Goal: Check status: Check status

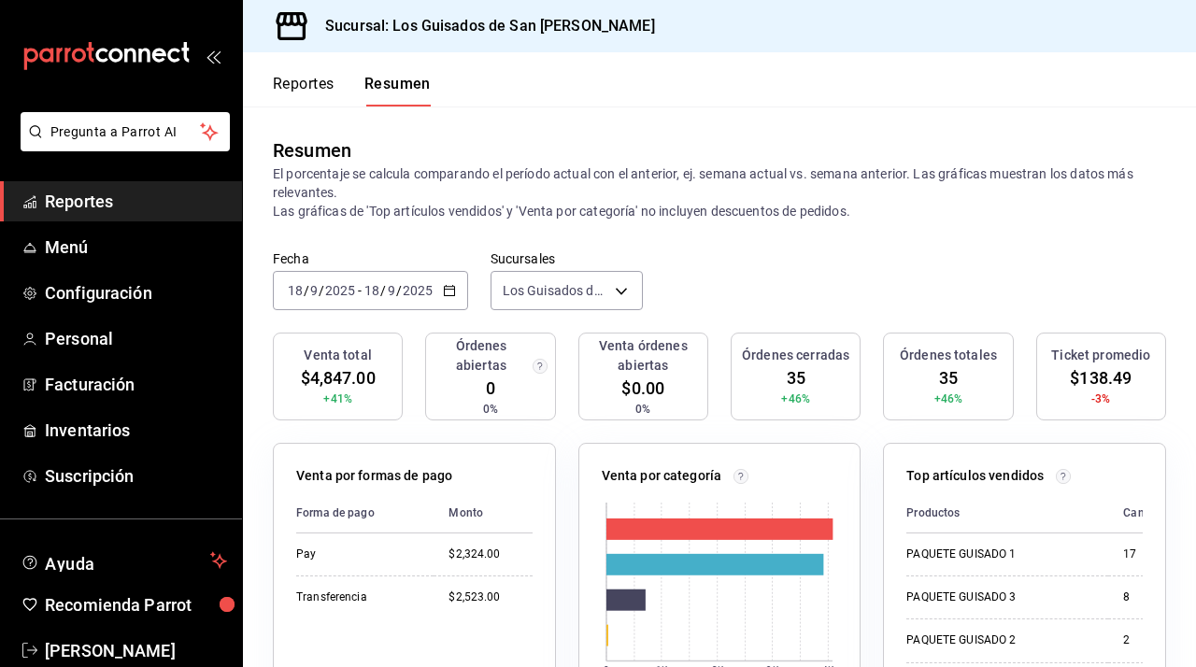
click at [445, 278] on div "[DATE] [DATE] - [DATE] [DATE]" at bounding box center [370, 290] width 195 height 39
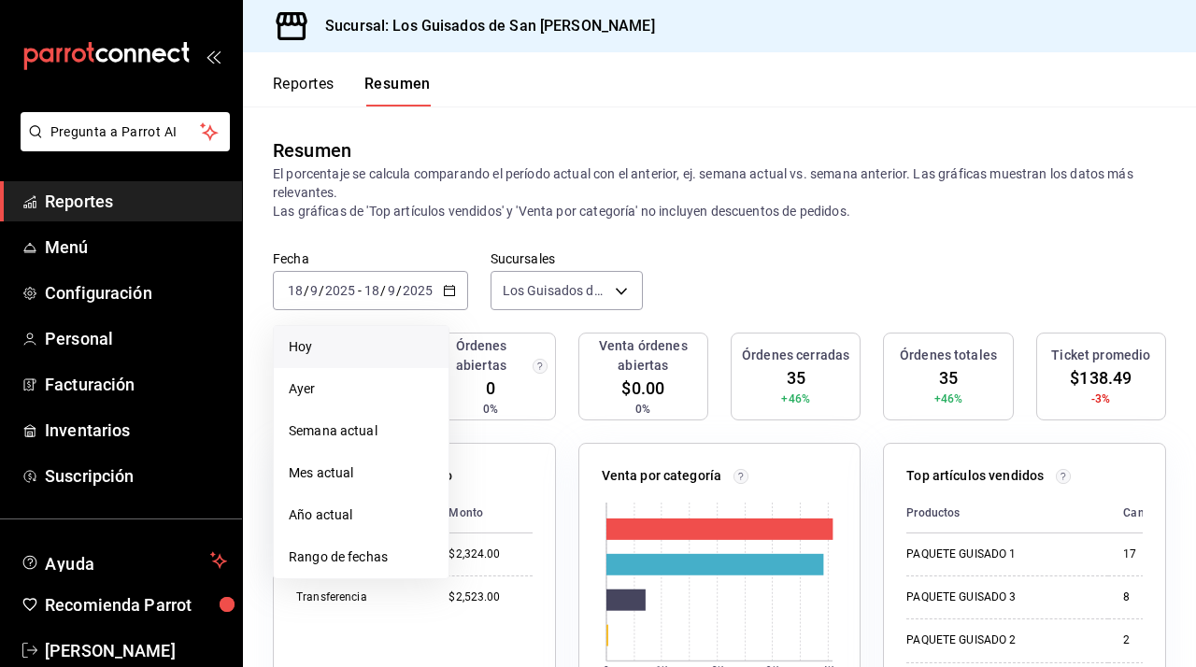
click at [383, 352] on span "Hoy" at bounding box center [361, 347] width 145 height 20
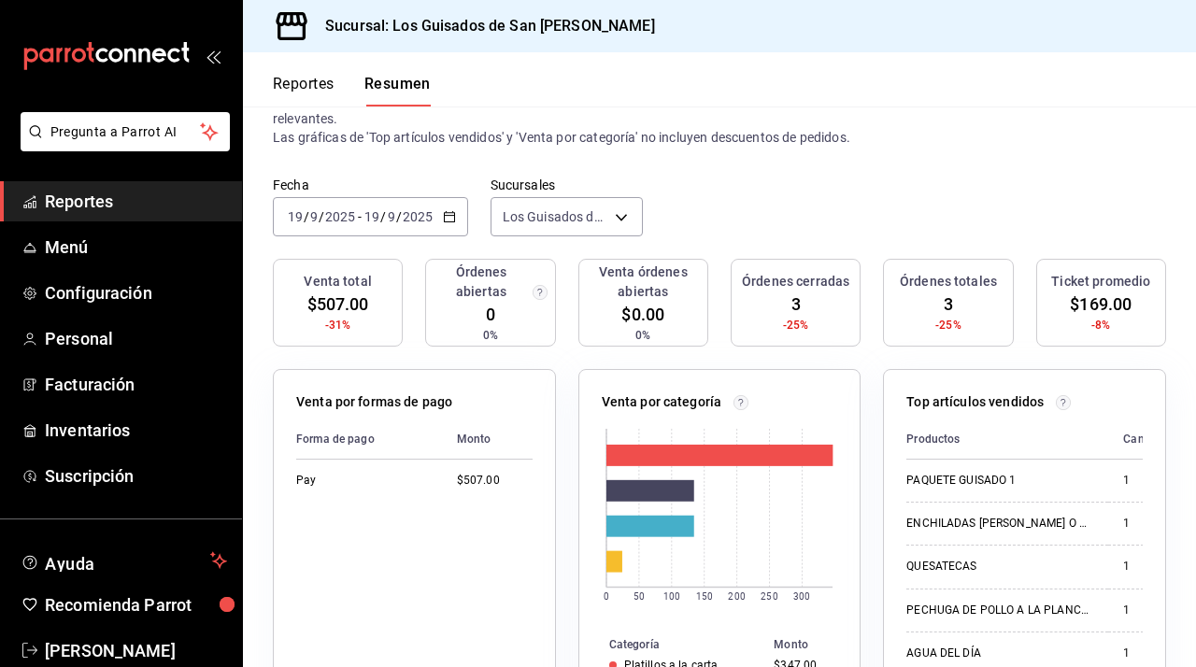
scroll to position [72, 0]
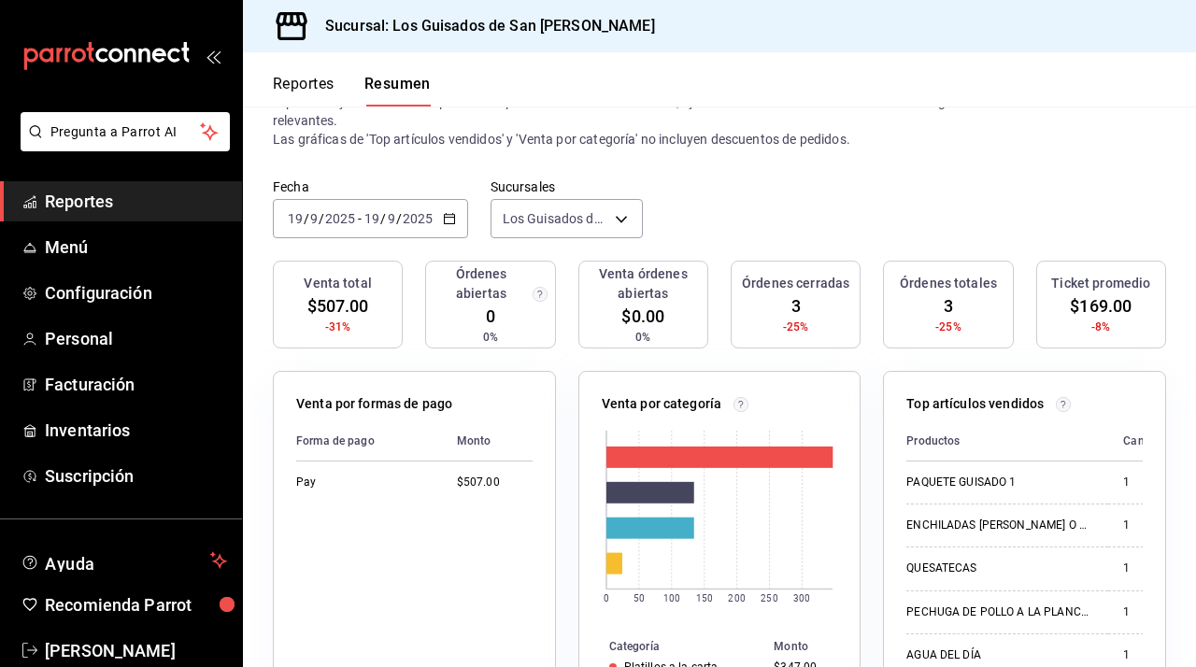
click at [460, 220] on div "[DATE] [DATE] - [DATE] [DATE]" at bounding box center [370, 218] width 195 height 39
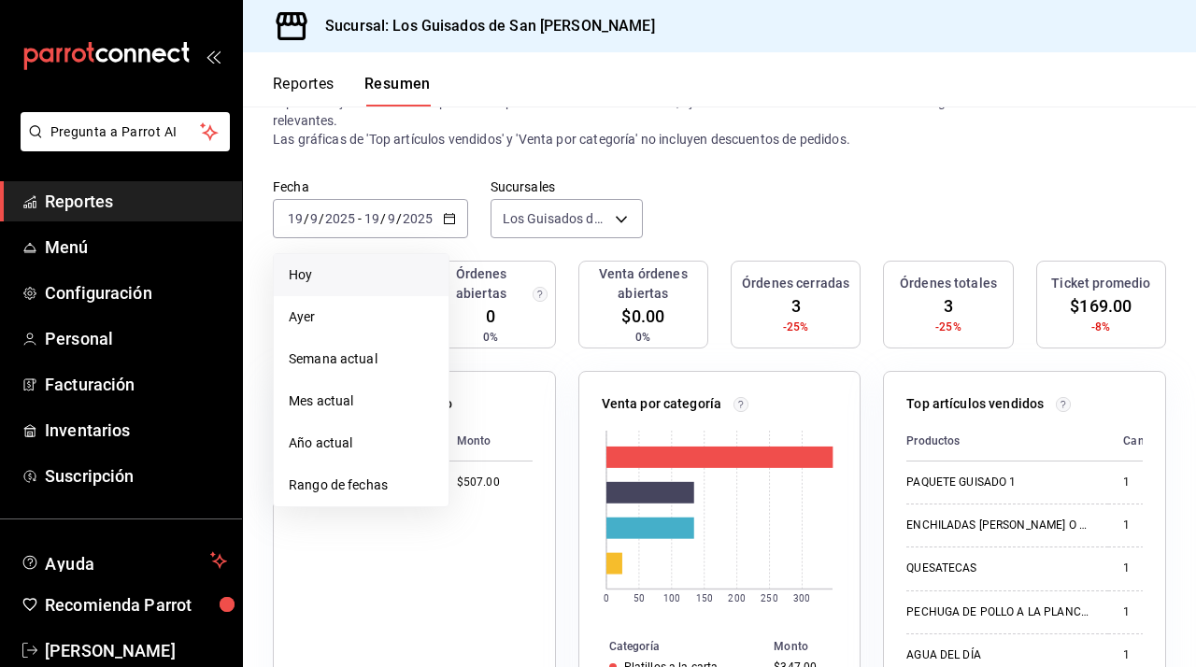
click at [359, 272] on span "Hoy" at bounding box center [361, 275] width 145 height 20
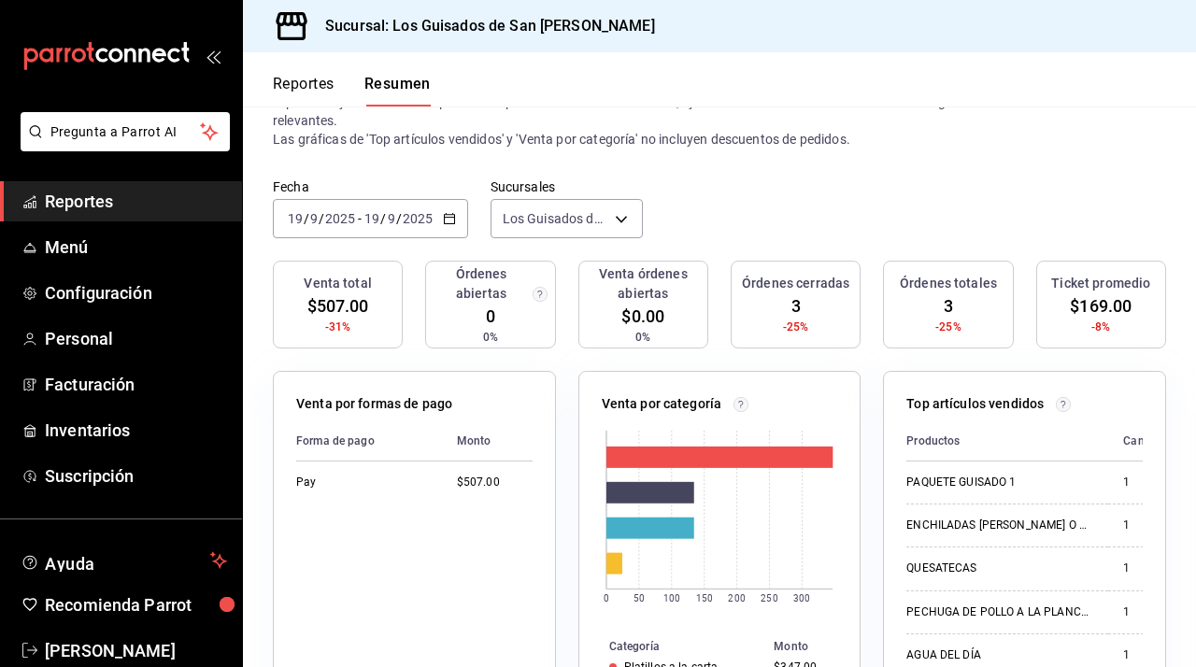
click at [452, 216] on \(Stroke\) "button" at bounding box center [449, 219] width 11 height 10
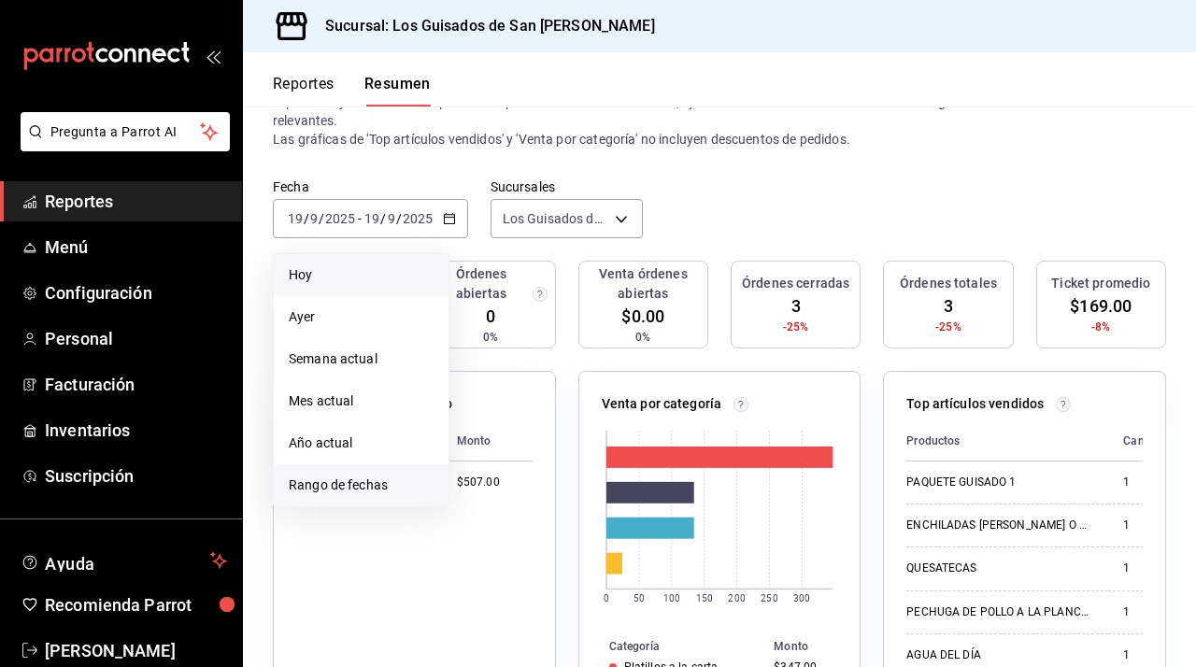
click at [334, 482] on span "Rango de fechas" at bounding box center [361, 486] width 145 height 20
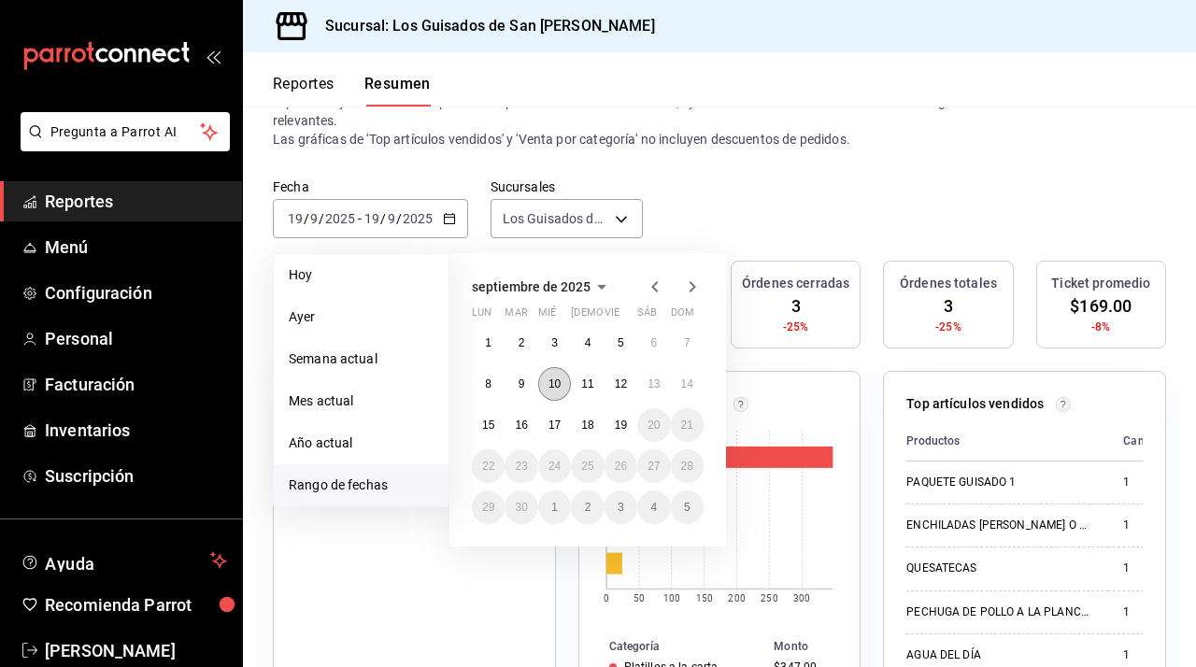
scroll to position [0, 0]
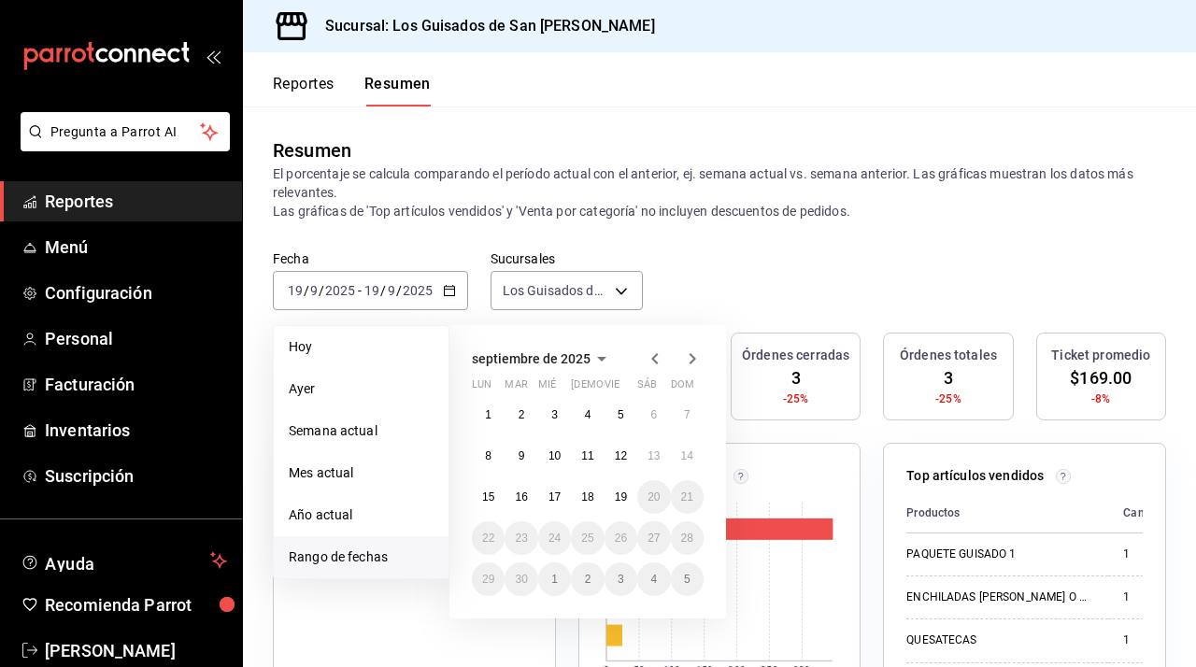
click at [576, 349] on button "septiembre de 2025" at bounding box center [542, 359] width 141 height 22
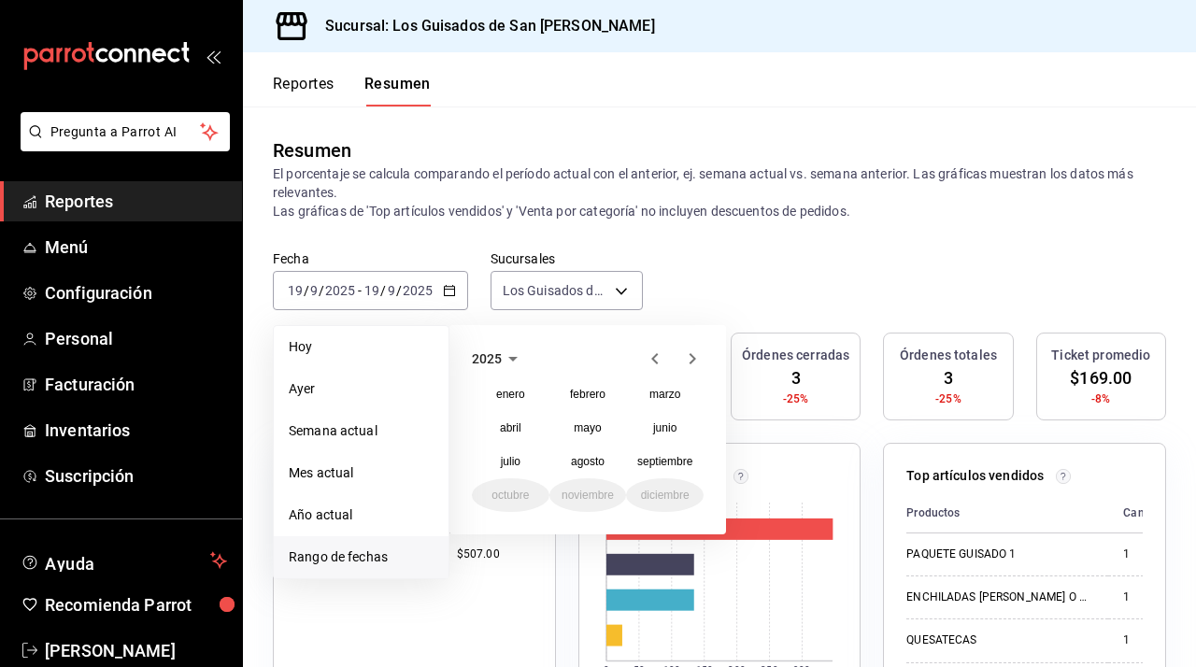
click at [508, 358] on icon "button" at bounding box center [513, 359] width 22 height 22
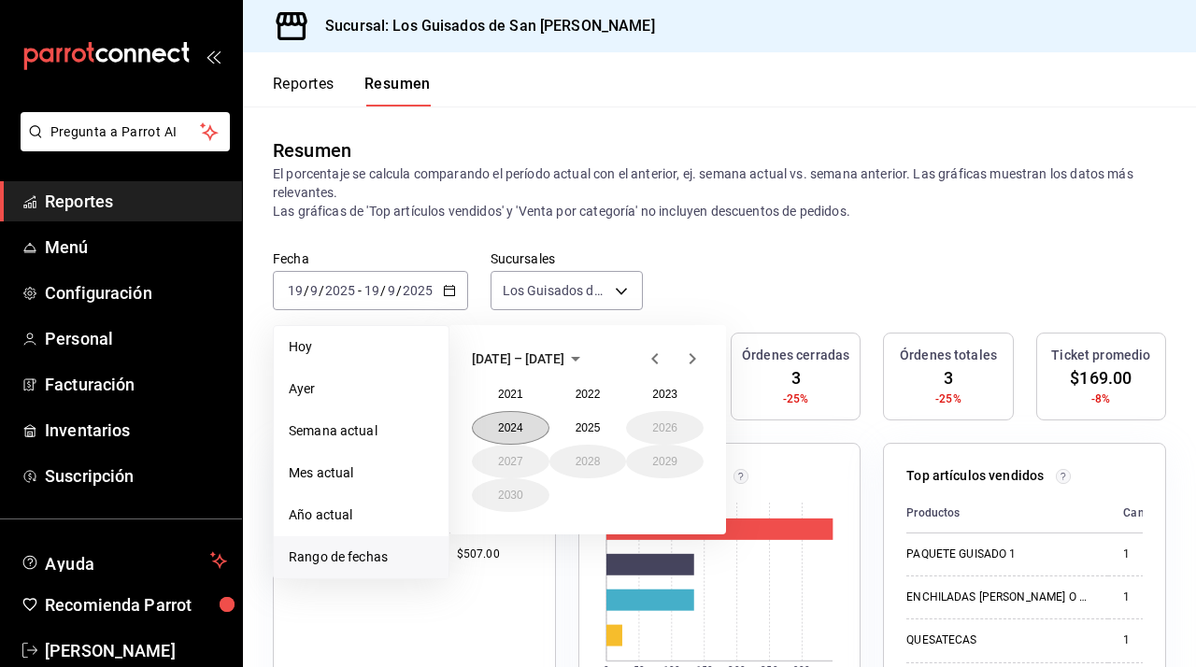
click at [521, 428] on button "2024" at bounding box center [511, 428] width 78 height 34
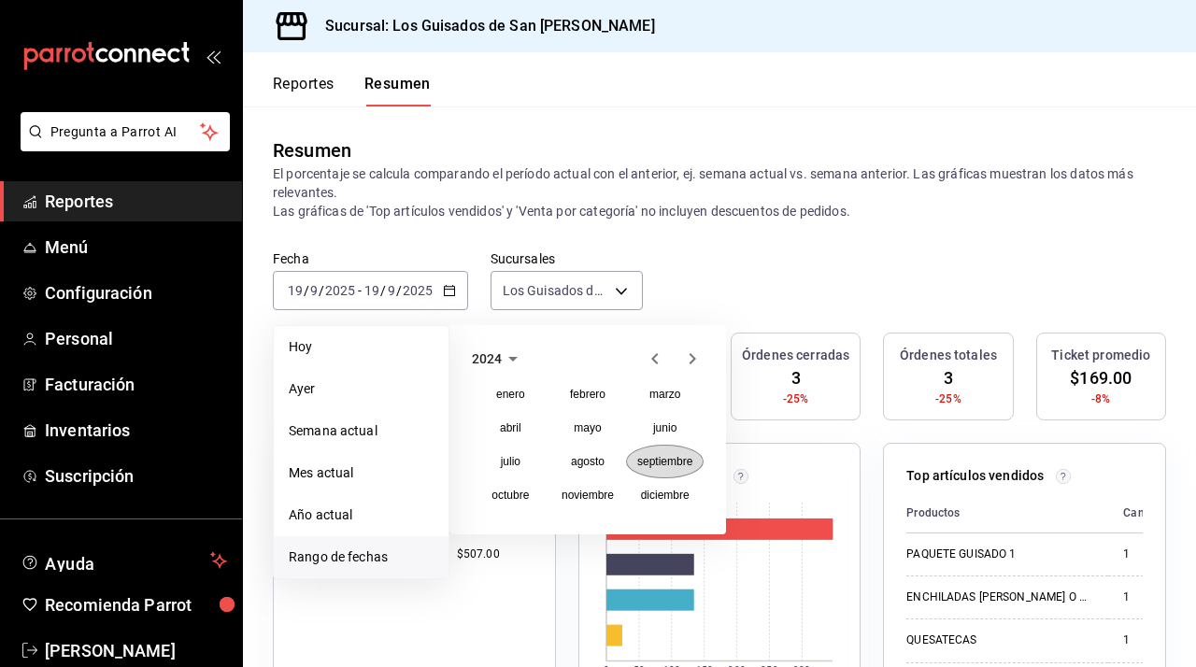
click at [666, 459] on abbr "septiembre" at bounding box center [664, 461] width 55 height 13
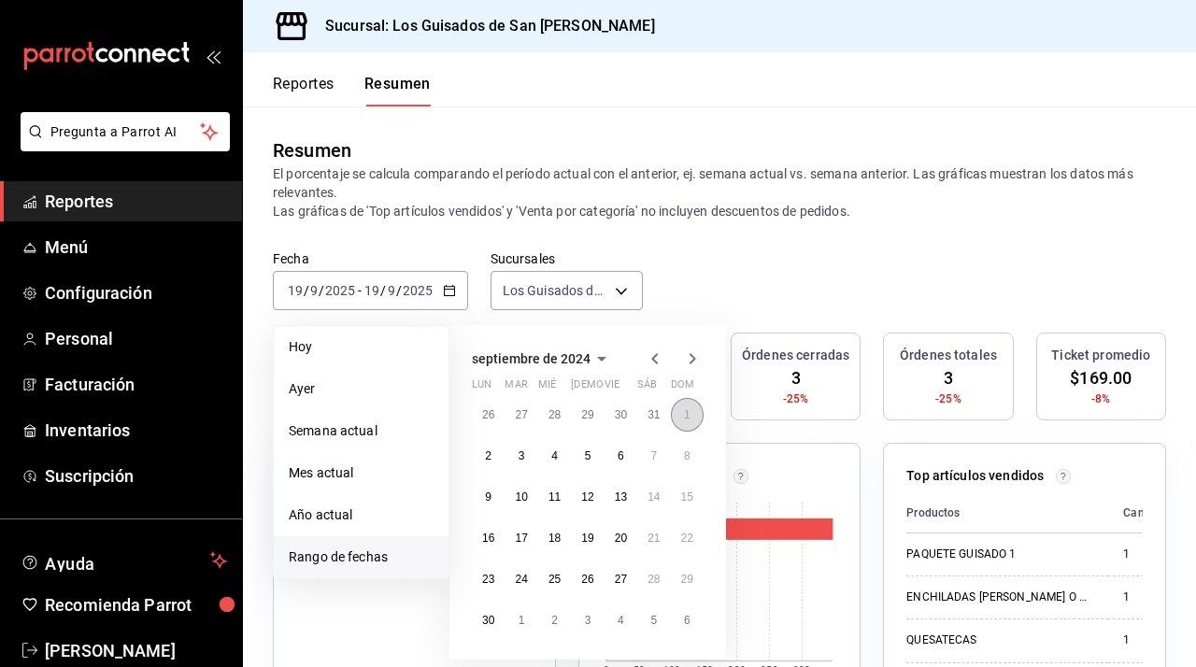
click at [684, 420] on abbr "1" at bounding box center [687, 414] width 7 height 13
click at [488, 617] on abbr "30" at bounding box center [488, 620] width 12 height 13
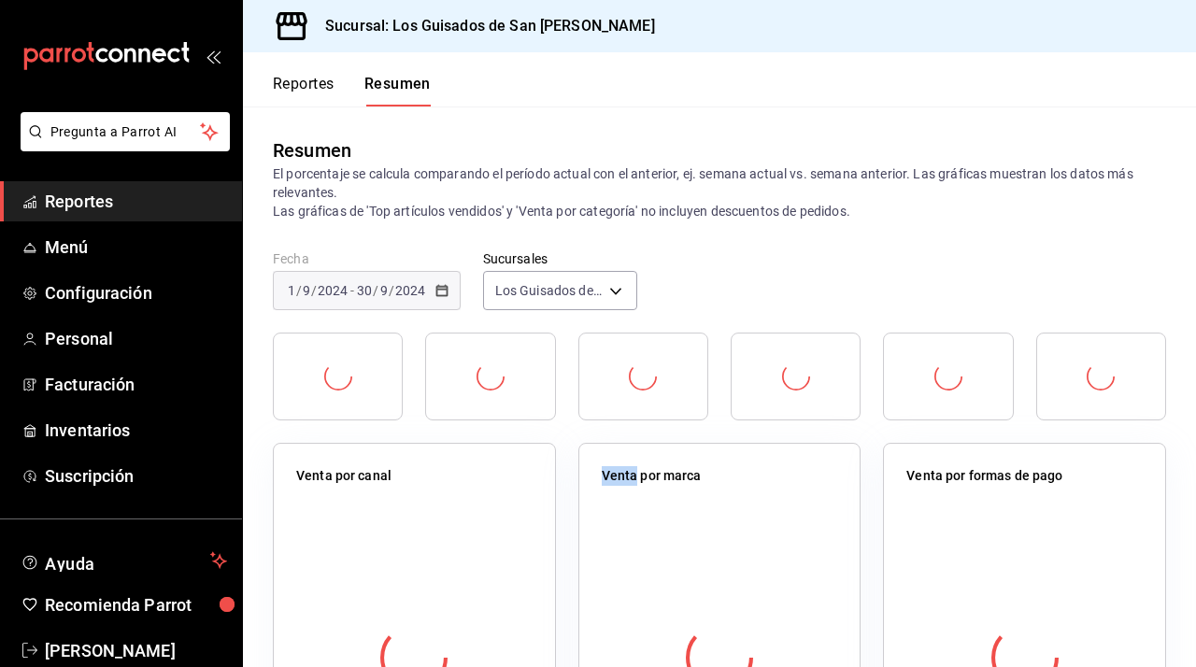
click at [488, 617] on div at bounding box center [414, 657] width 236 height 329
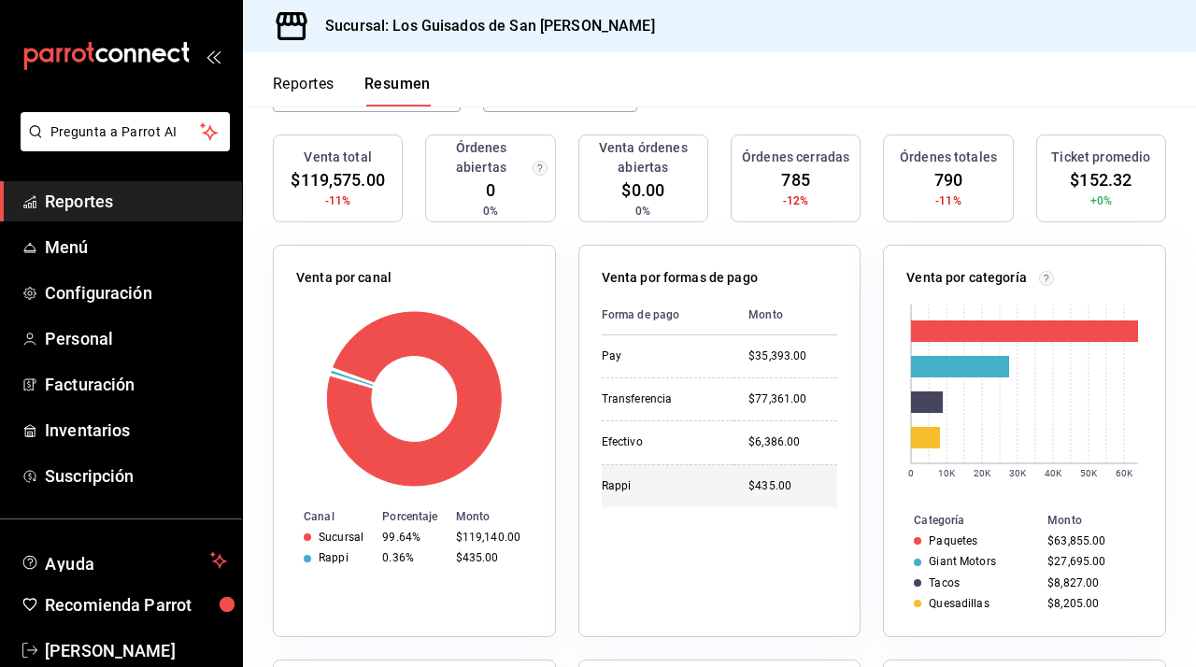
scroll to position [133, 0]
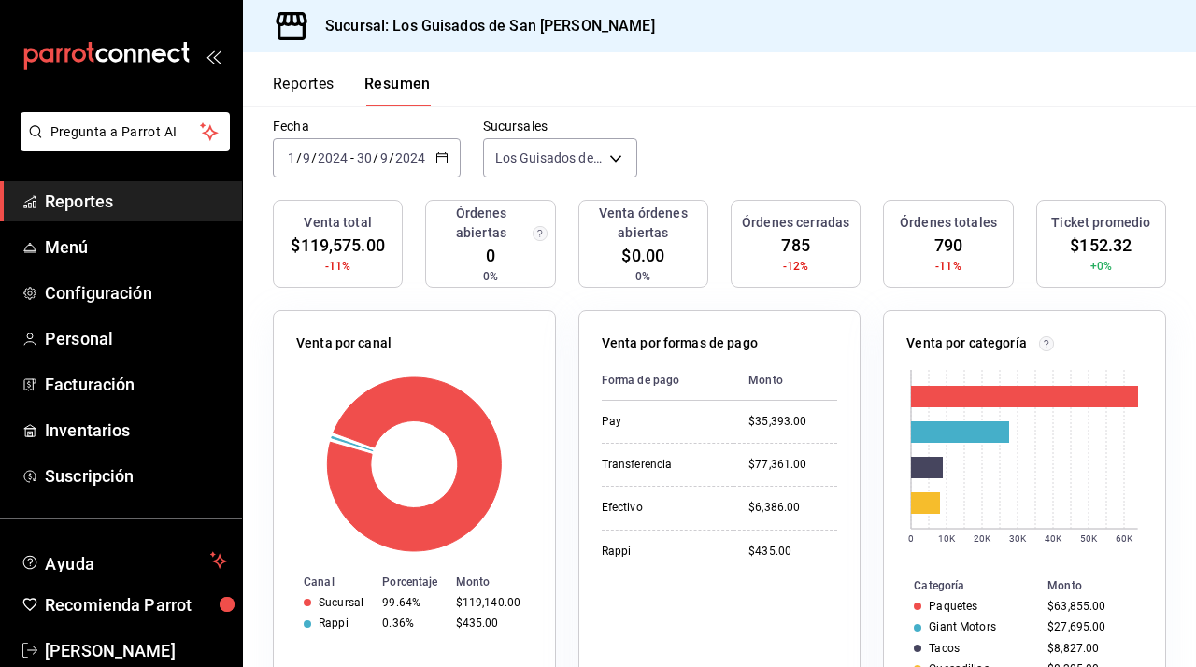
click at [444, 145] on div "[DATE] [DATE] - [DATE] [DATE]" at bounding box center [367, 157] width 188 height 39
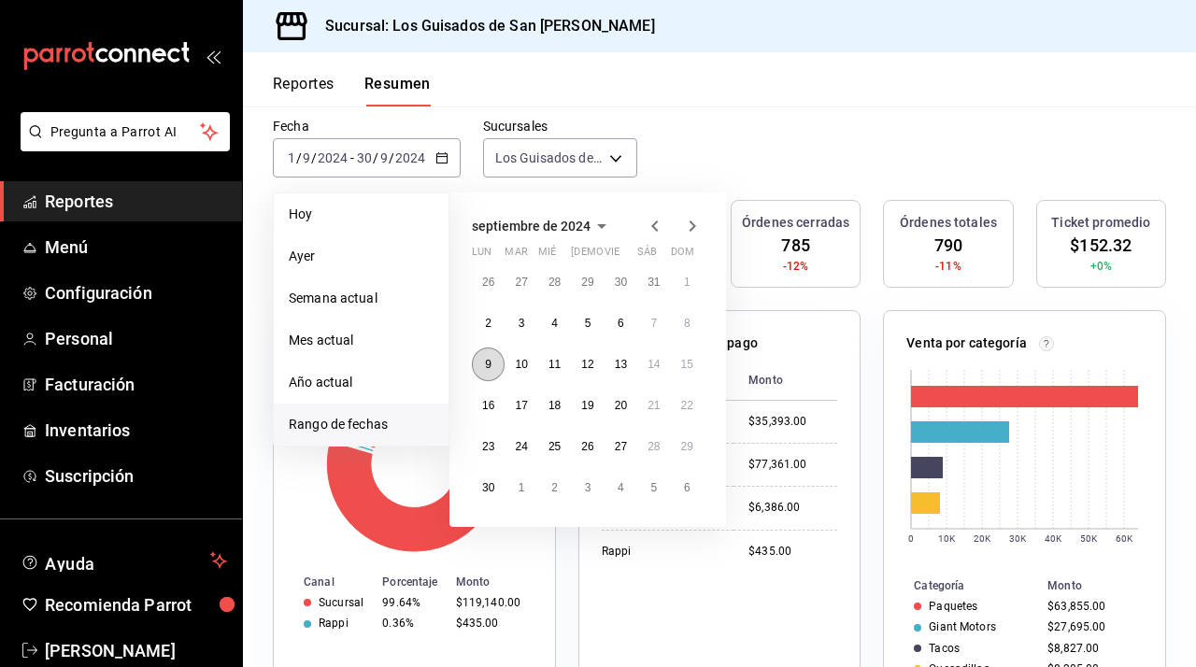
click at [487, 372] on button "9" at bounding box center [488, 365] width 33 height 34
click at [613, 406] on button "20" at bounding box center [621, 406] width 33 height 34
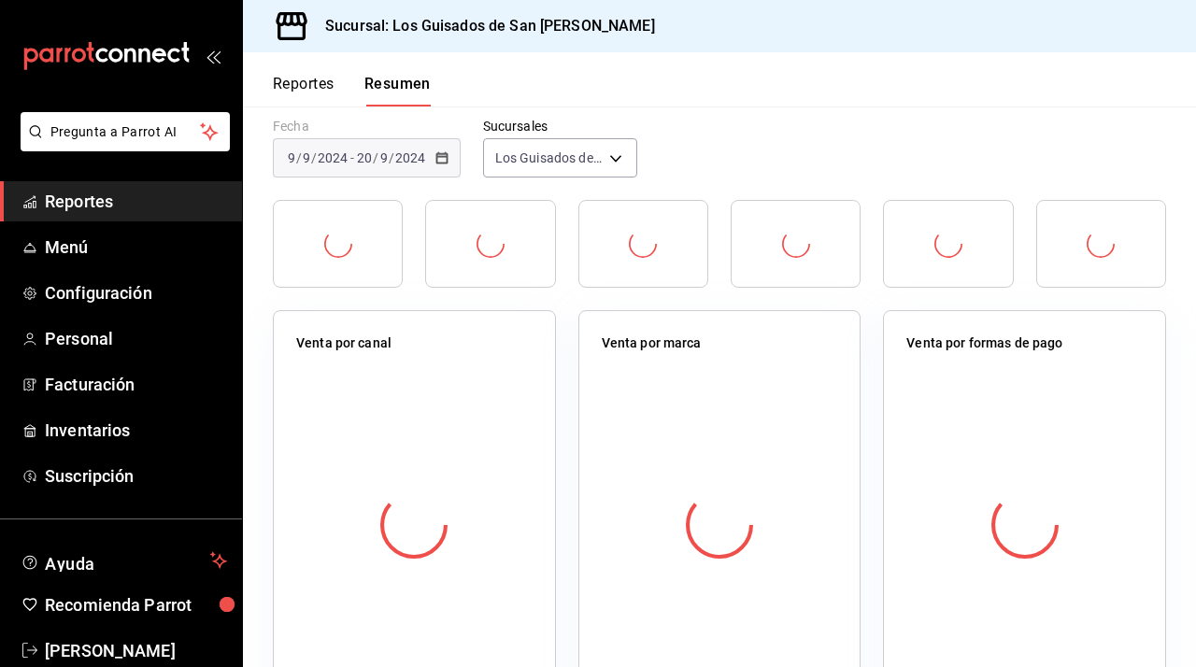
click at [613, 406] on div at bounding box center [720, 525] width 236 height 329
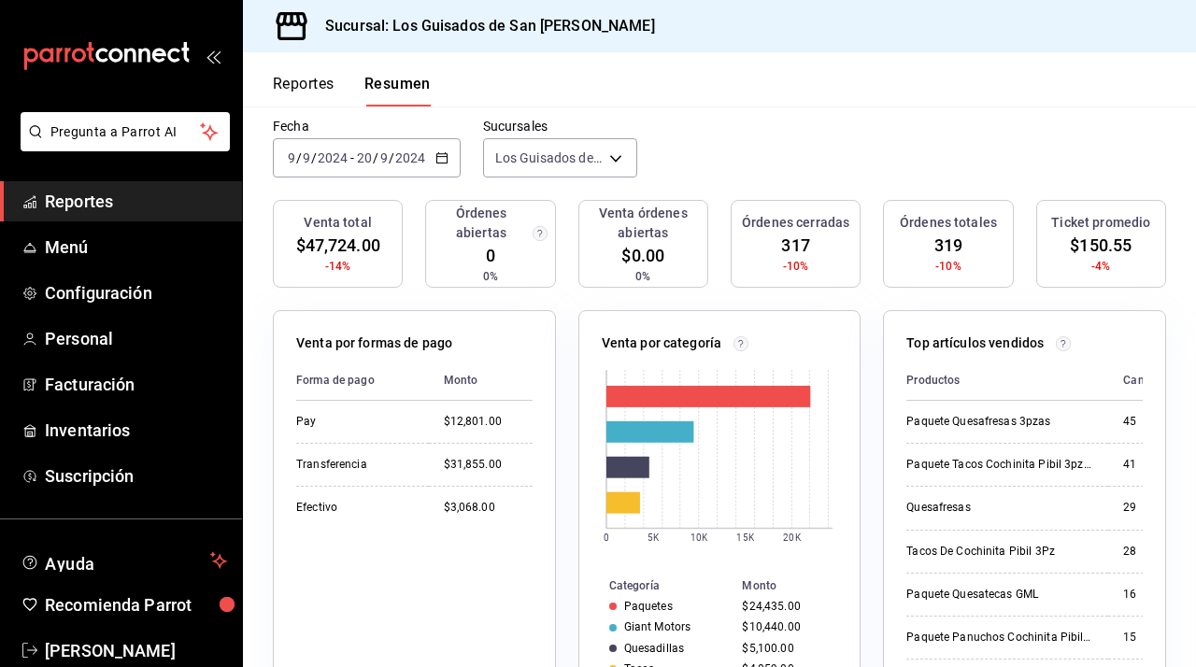
click at [448, 154] on div "[DATE] [DATE] - [DATE] [DATE]" at bounding box center [367, 157] width 188 height 39
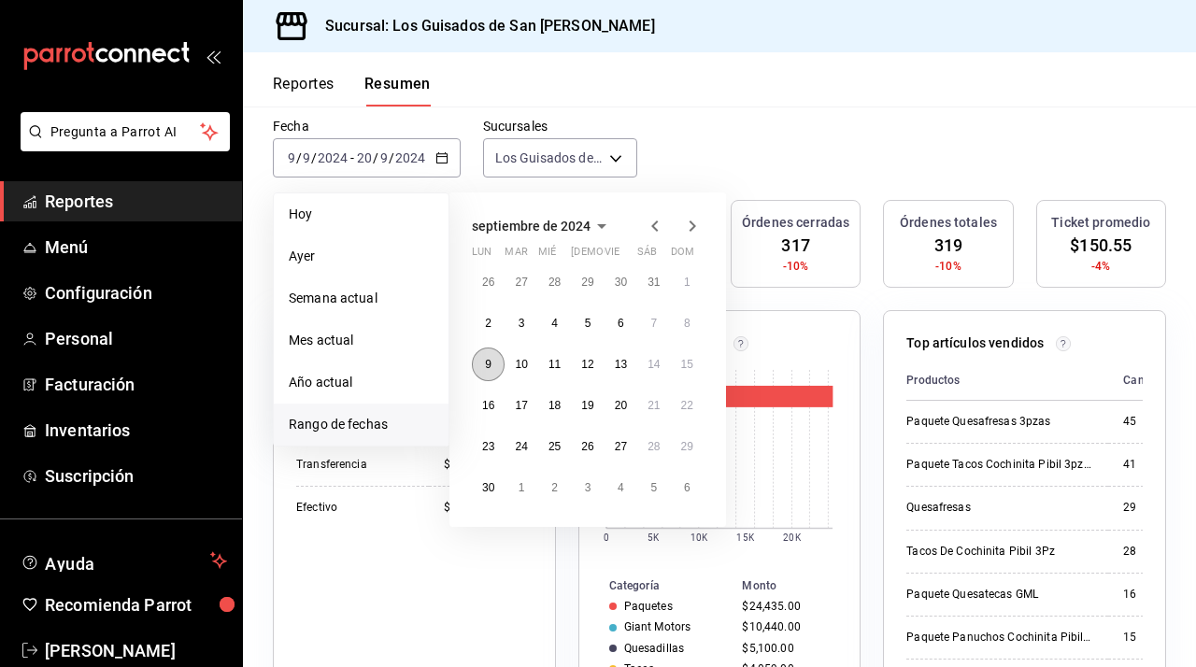
click at [492, 357] on button "9" at bounding box center [488, 365] width 33 height 34
click at [620, 373] on button "13" at bounding box center [621, 365] width 33 height 34
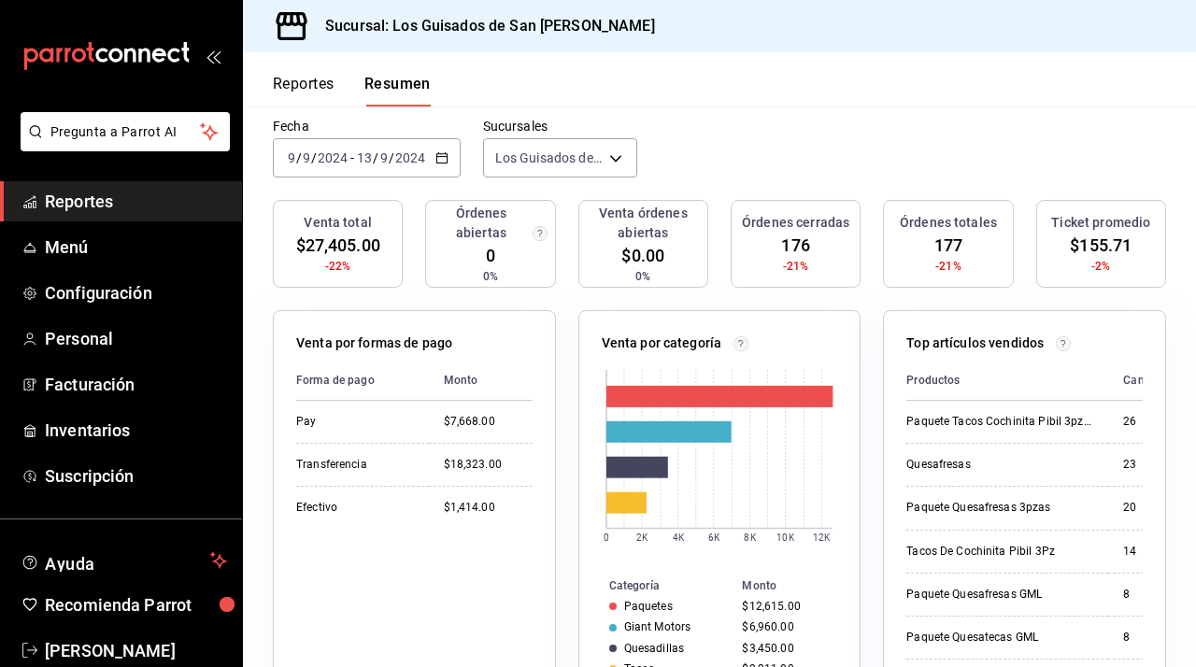
click at [444, 147] on div "[DATE] [DATE] - [DATE] [DATE]" at bounding box center [367, 157] width 188 height 39
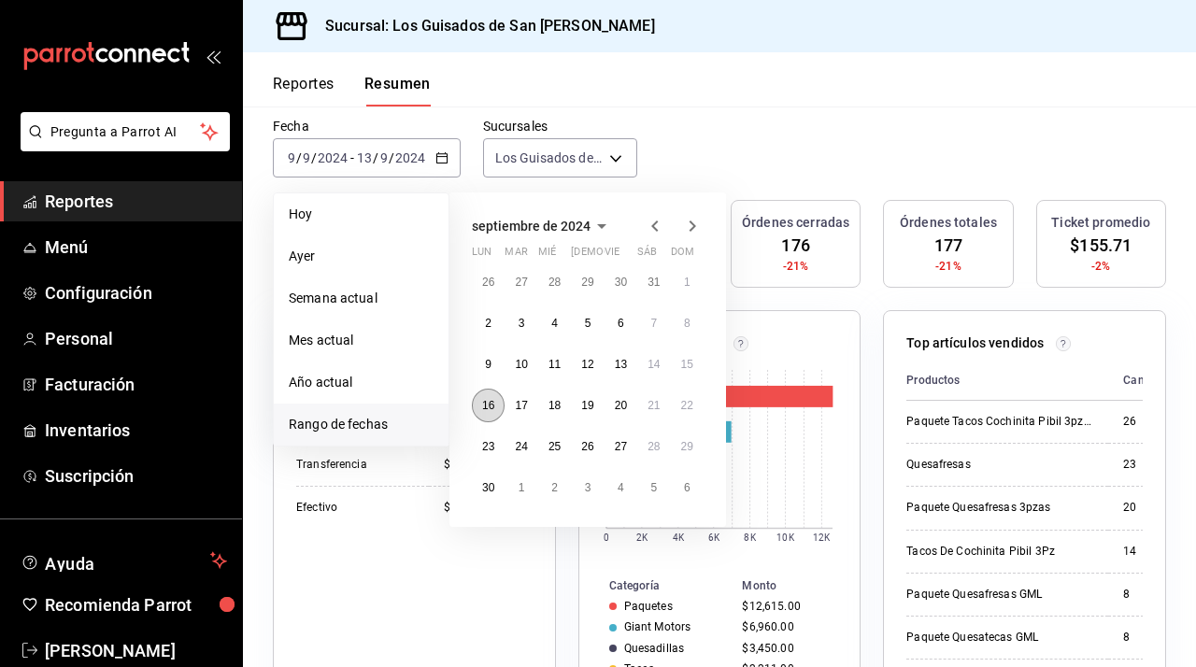
click at [484, 393] on button "16" at bounding box center [488, 406] width 33 height 34
click at [632, 411] on button "20" at bounding box center [621, 406] width 33 height 34
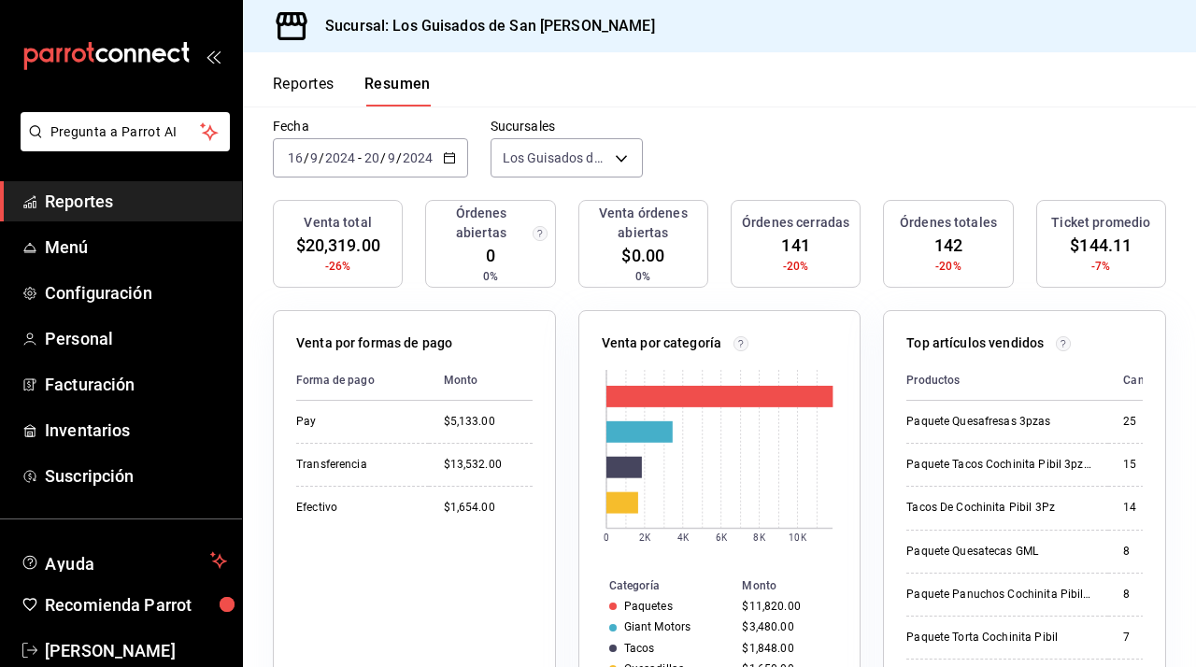
click at [453, 159] on icon "button" at bounding box center [449, 157] width 13 height 13
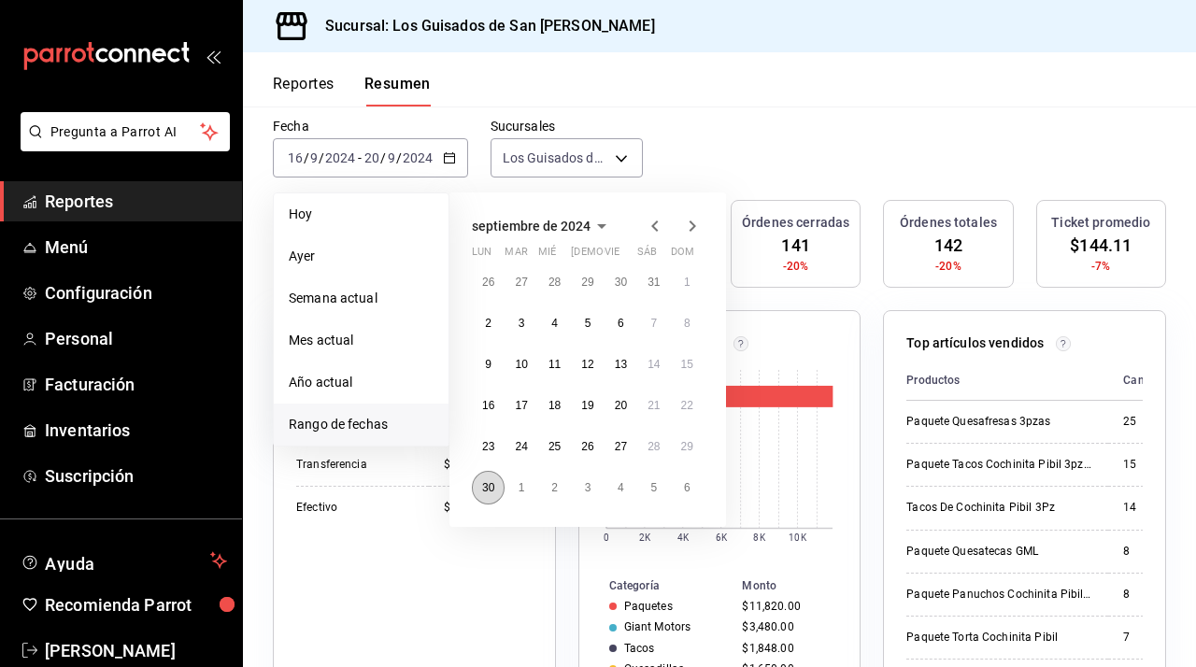
click at [490, 495] on button "30" at bounding box center [488, 488] width 33 height 34
click at [577, 229] on span "septiembre de 2024" at bounding box center [531, 226] width 119 height 15
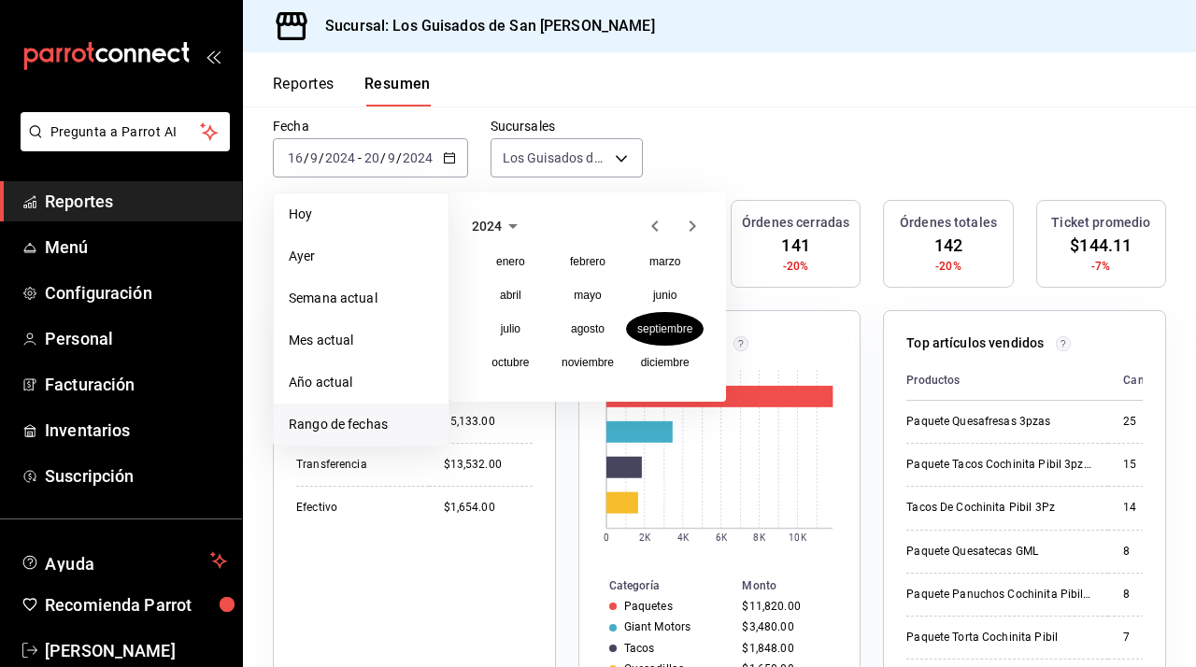
click at [491, 225] on span "2024" at bounding box center [487, 226] width 30 height 15
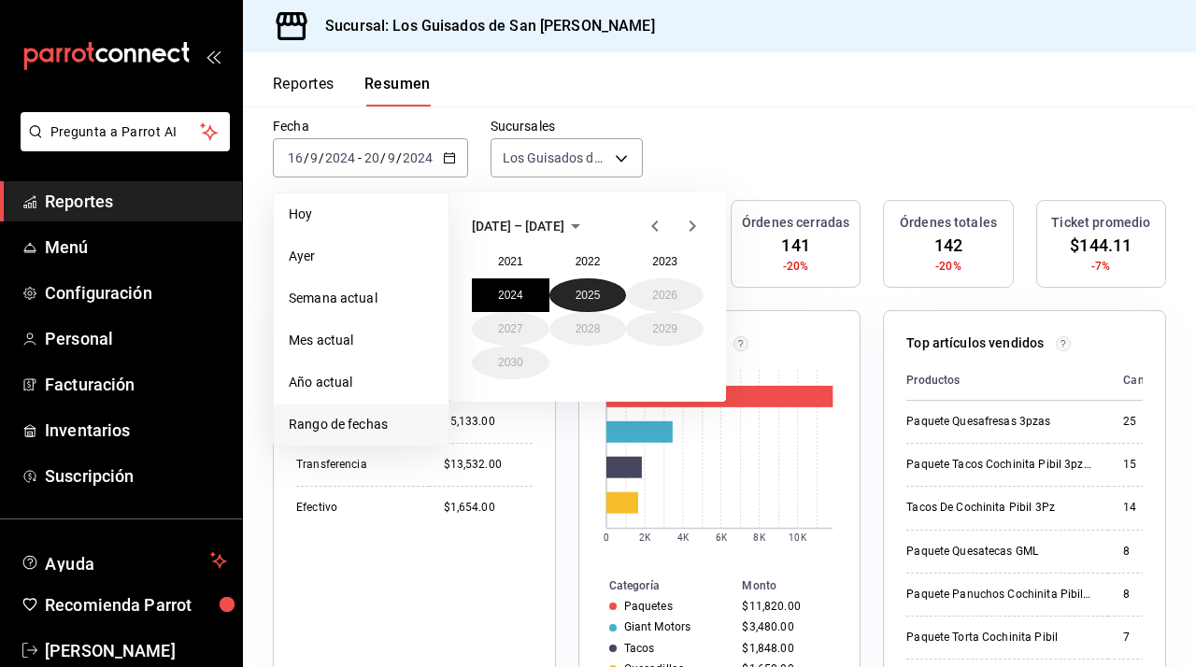
click at [580, 296] on button "2025" at bounding box center [588, 295] width 78 height 34
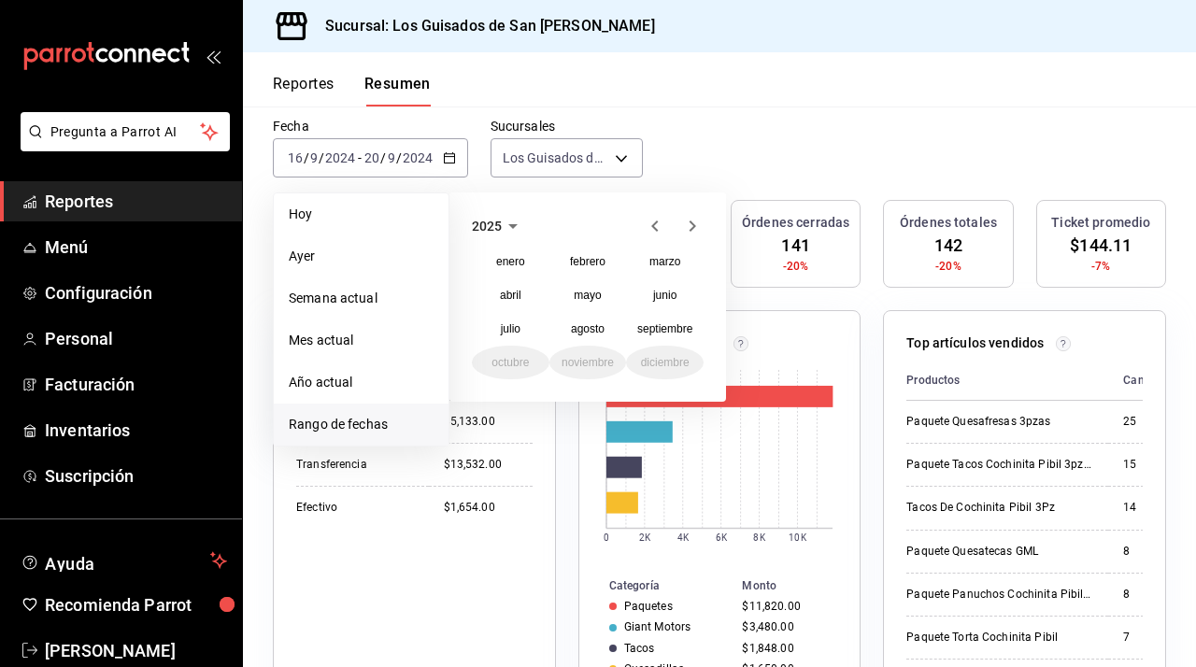
click at [718, 174] on div "Fecha [DATE] [DATE] - [DATE] [DATE] [DATE] [DATE] Semana actual Mes actual Año …" at bounding box center [719, 159] width 953 height 82
